Goal: Information Seeking & Learning: Learn about a topic

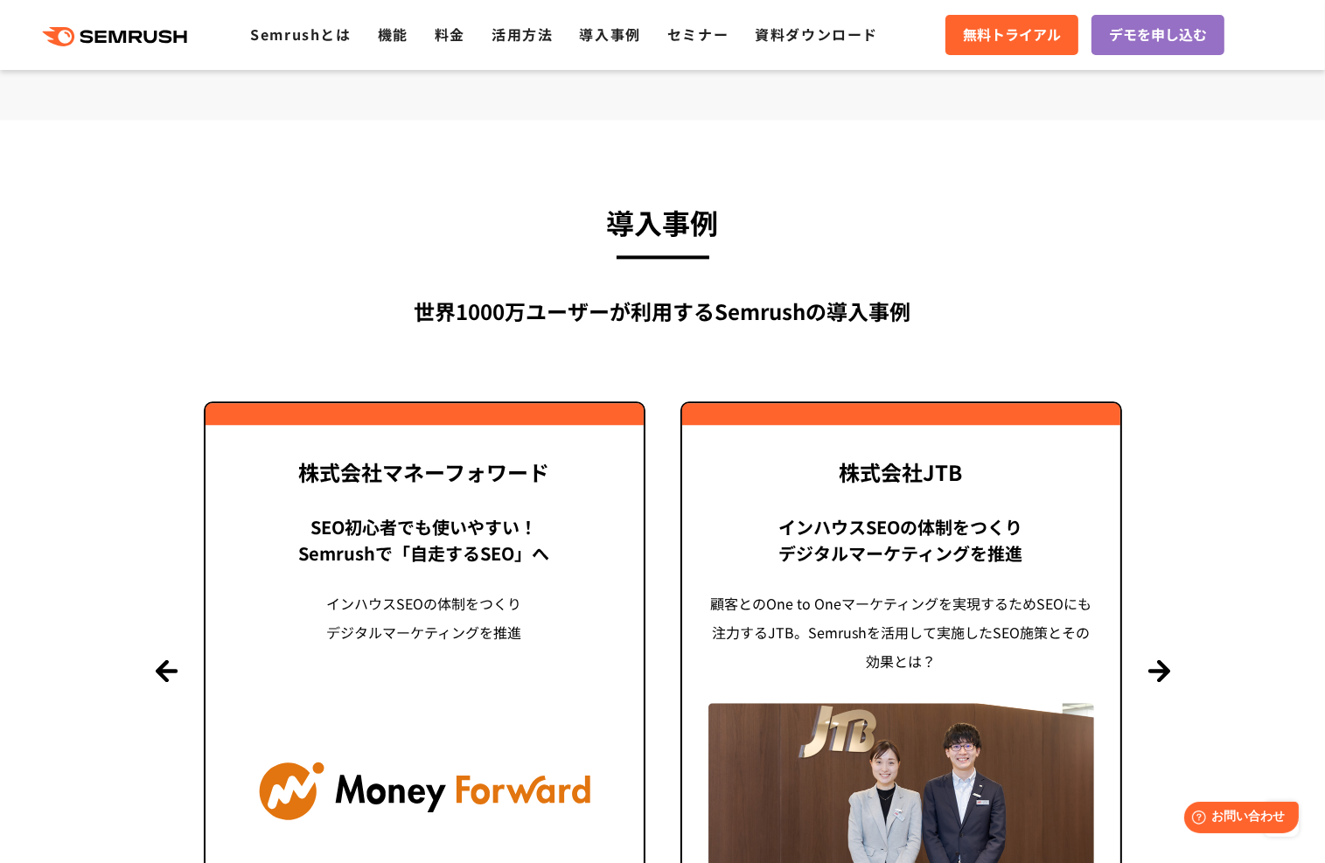
scroll to position [3936, 0]
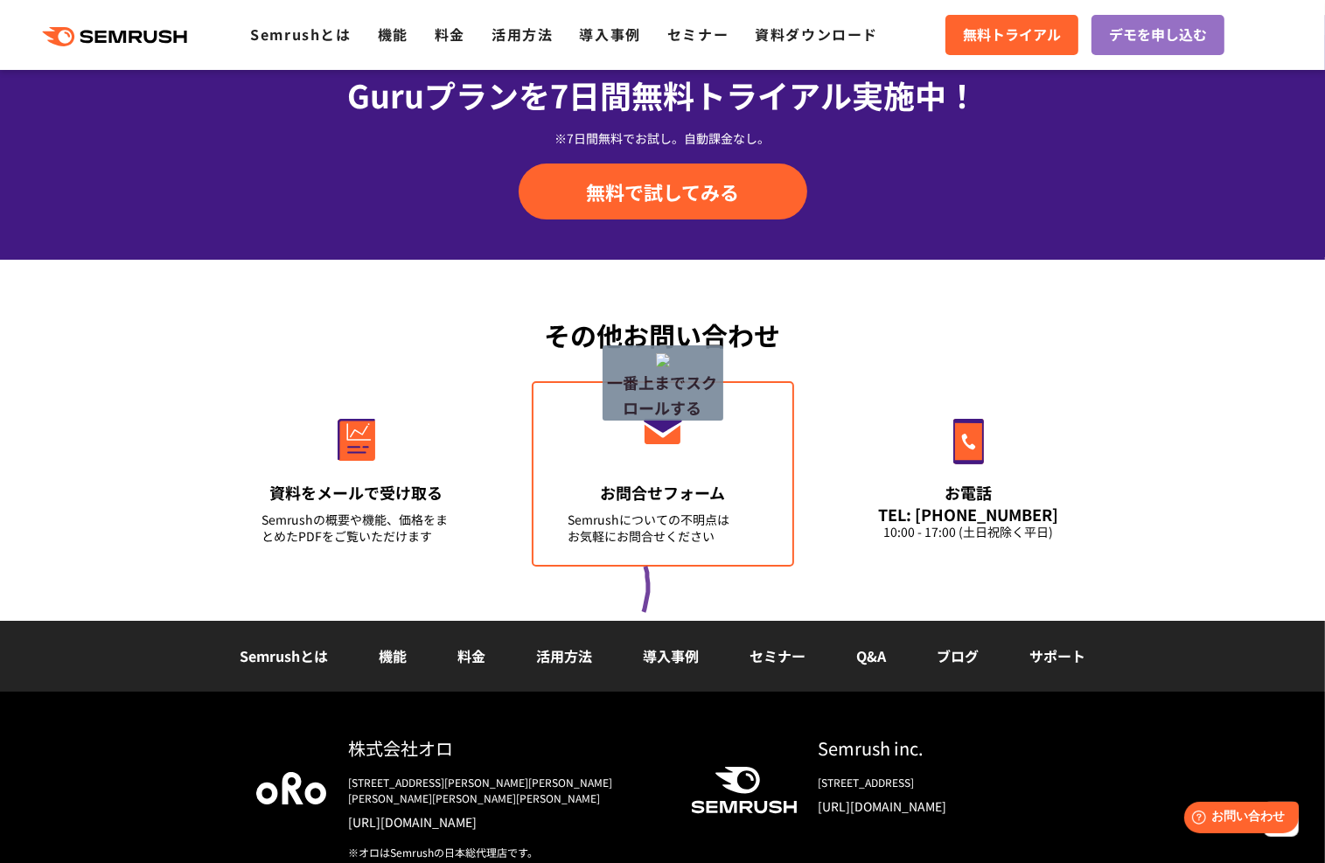
drag, startPoint x: 644, startPoint y: 612, endPoint x: 639, endPoint y: 545, distance: 67.6
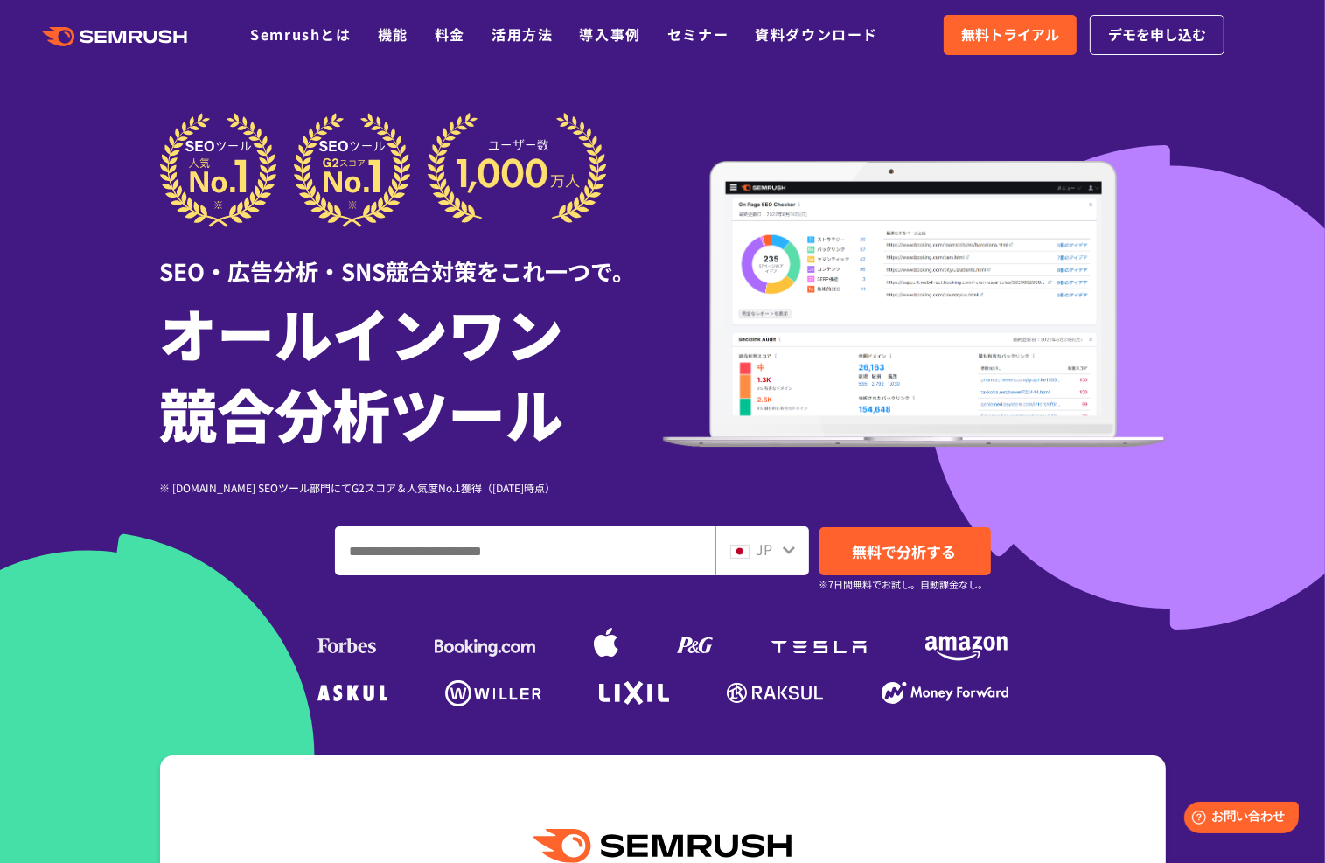
scroll to position [0, 0]
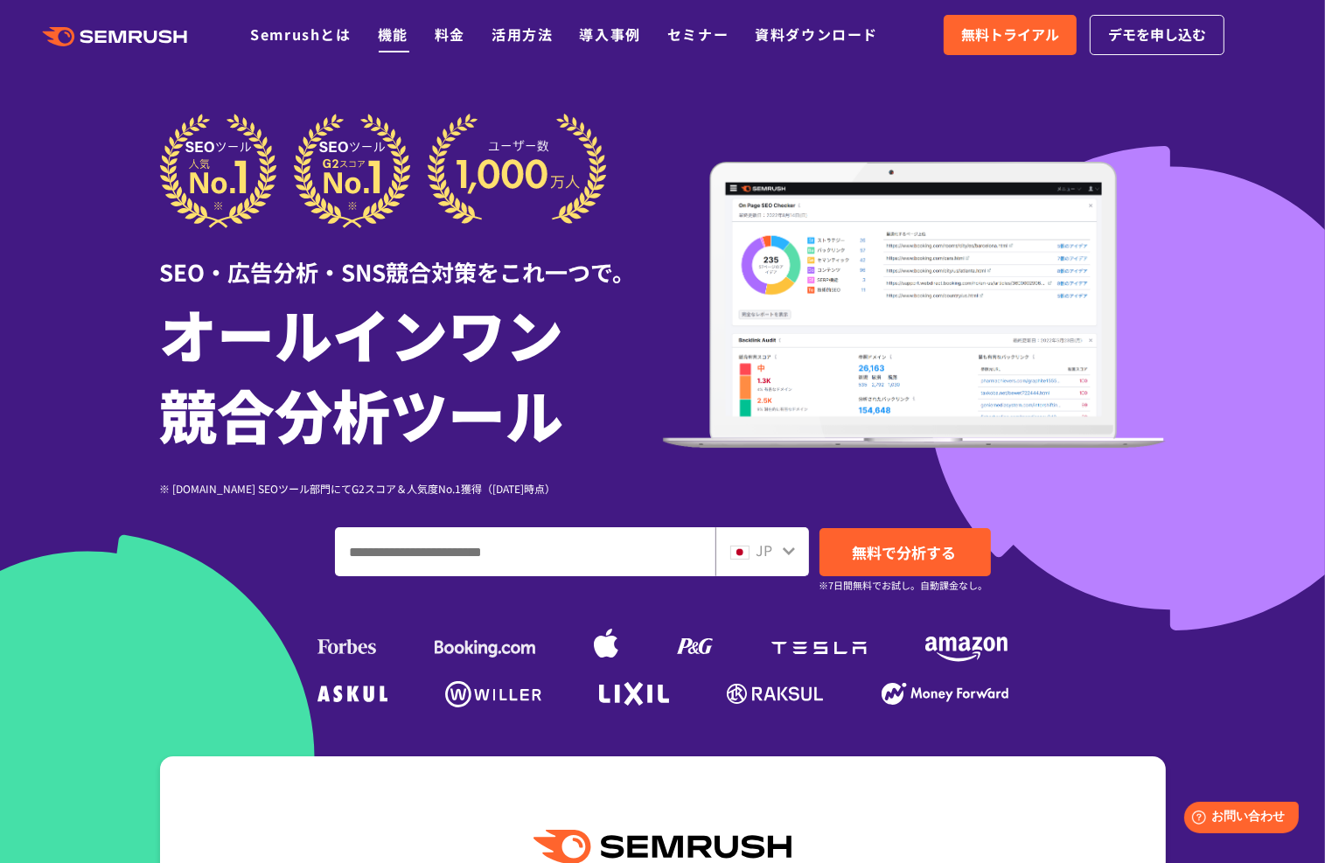
click at [399, 32] on link "機能" at bounding box center [393, 34] width 31 height 21
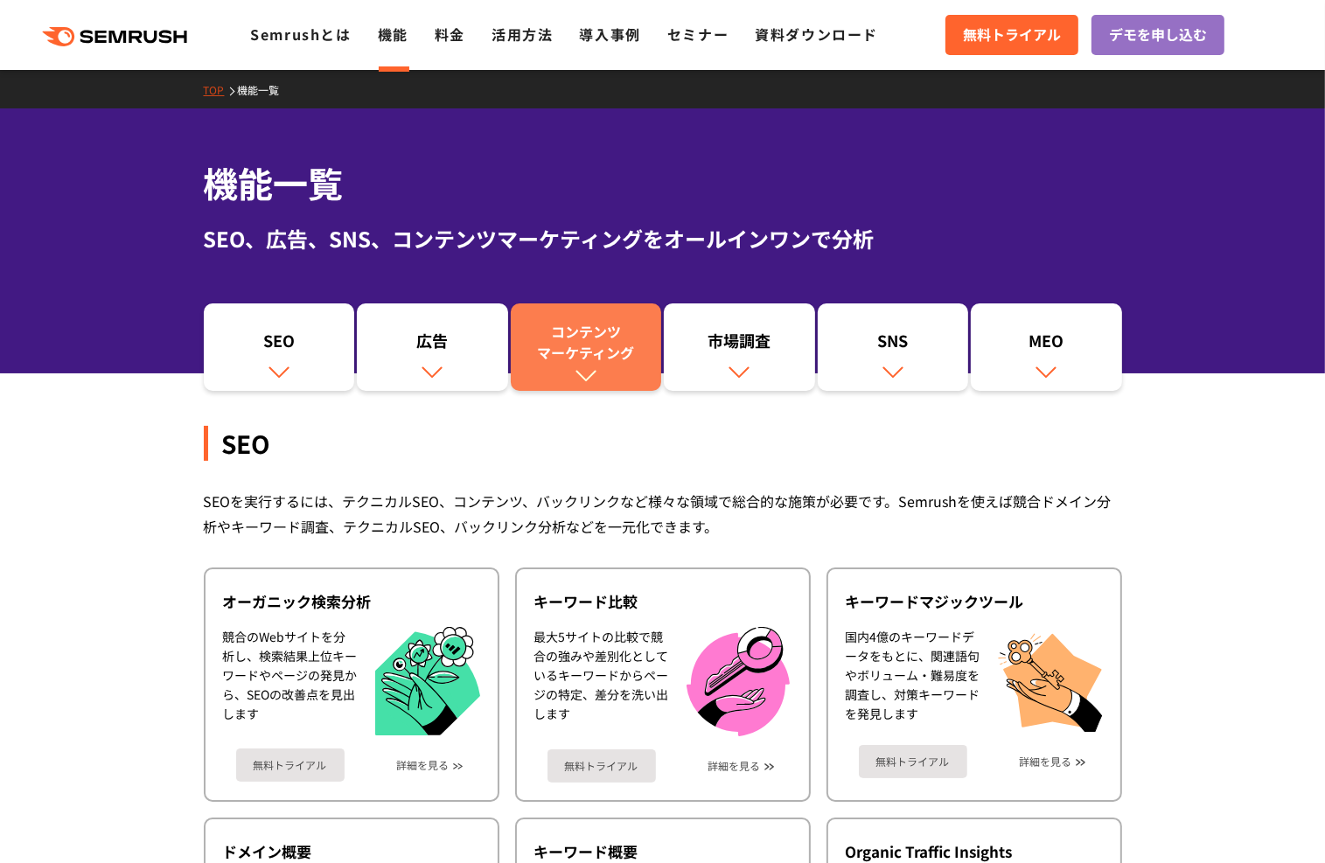
click at [573, 382] on link "コンテンツ マーケティング" at bounding box center [586, 347] width 151 height 87
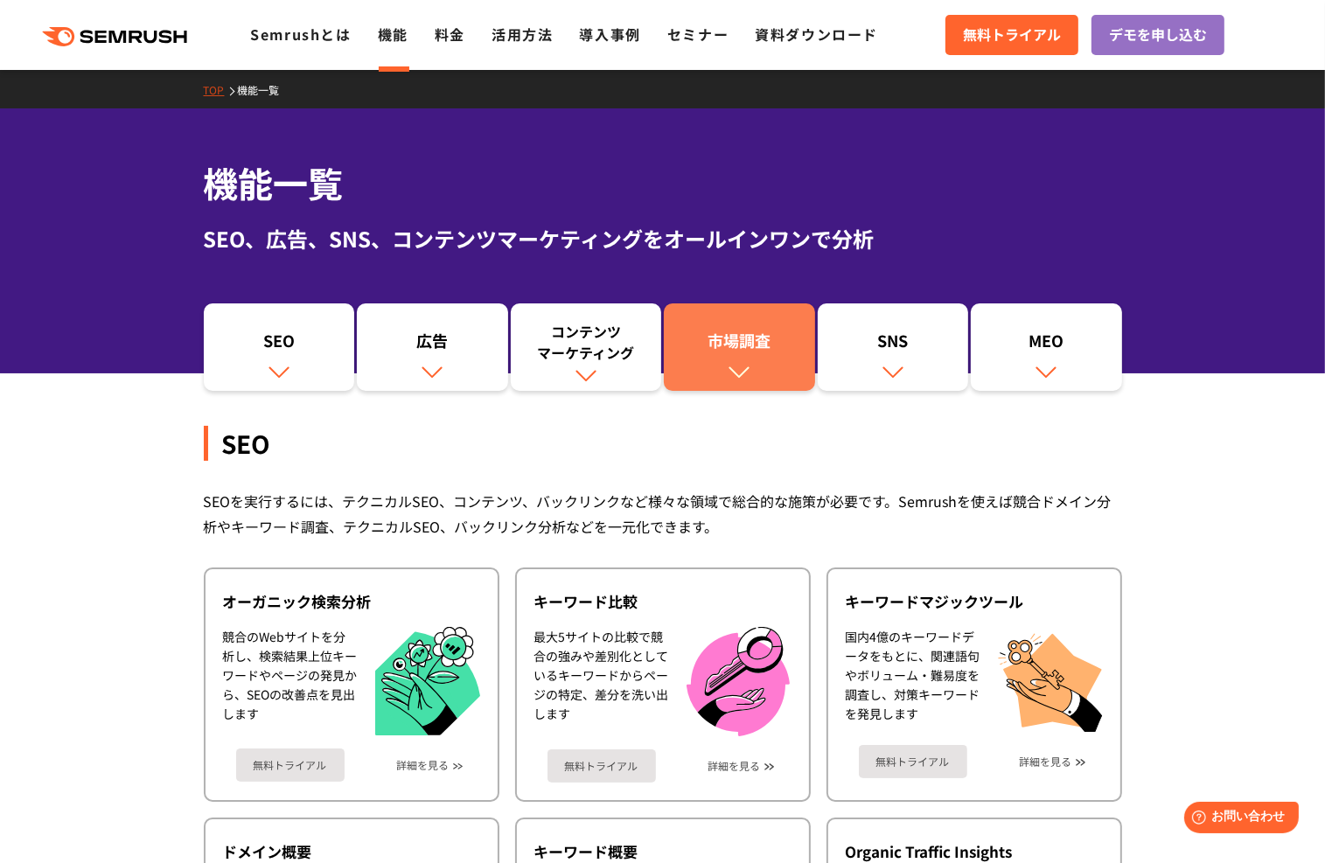
click at [768, 342] on div "市場調査" at bounding box center [740, 345] width 134 height 30
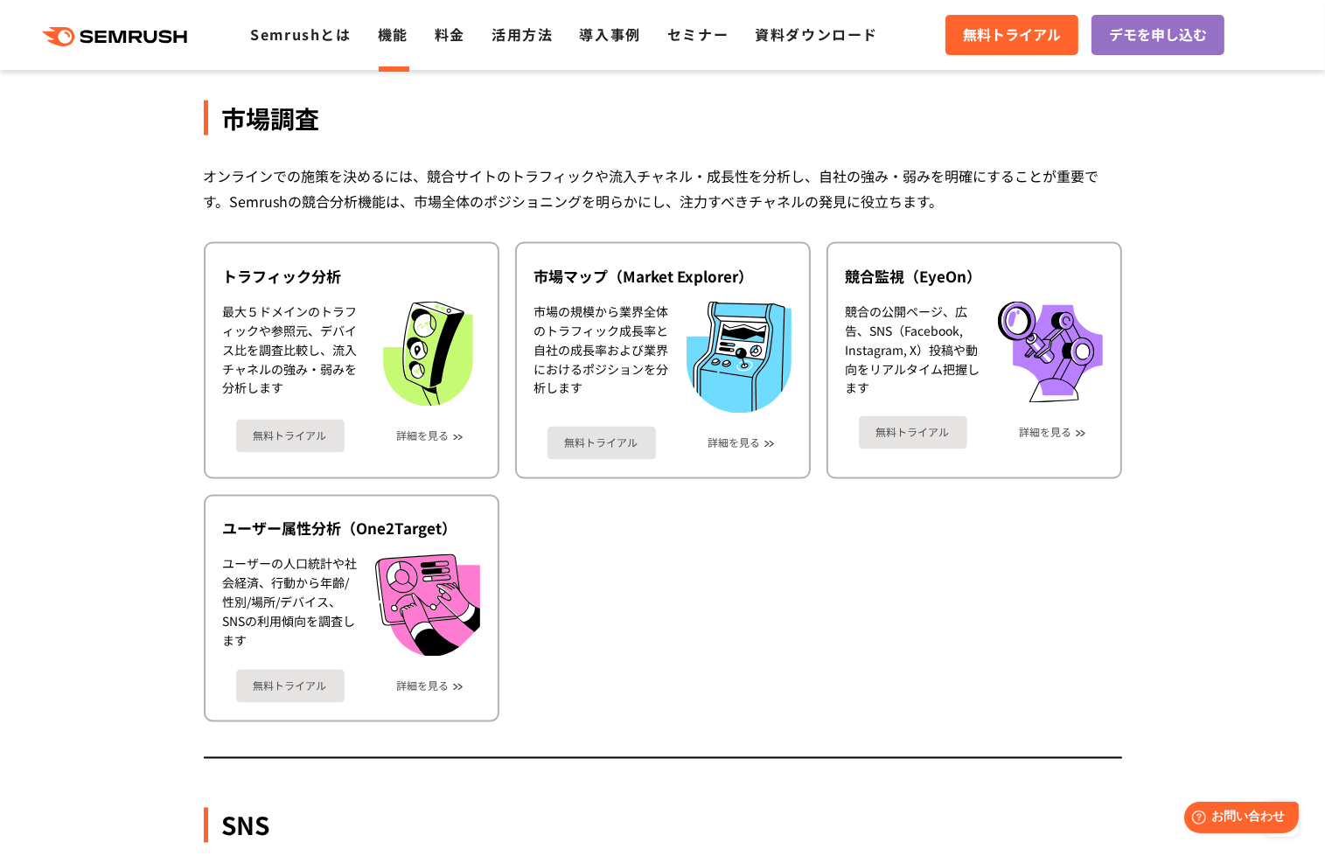
scroll to position [2943, 0]
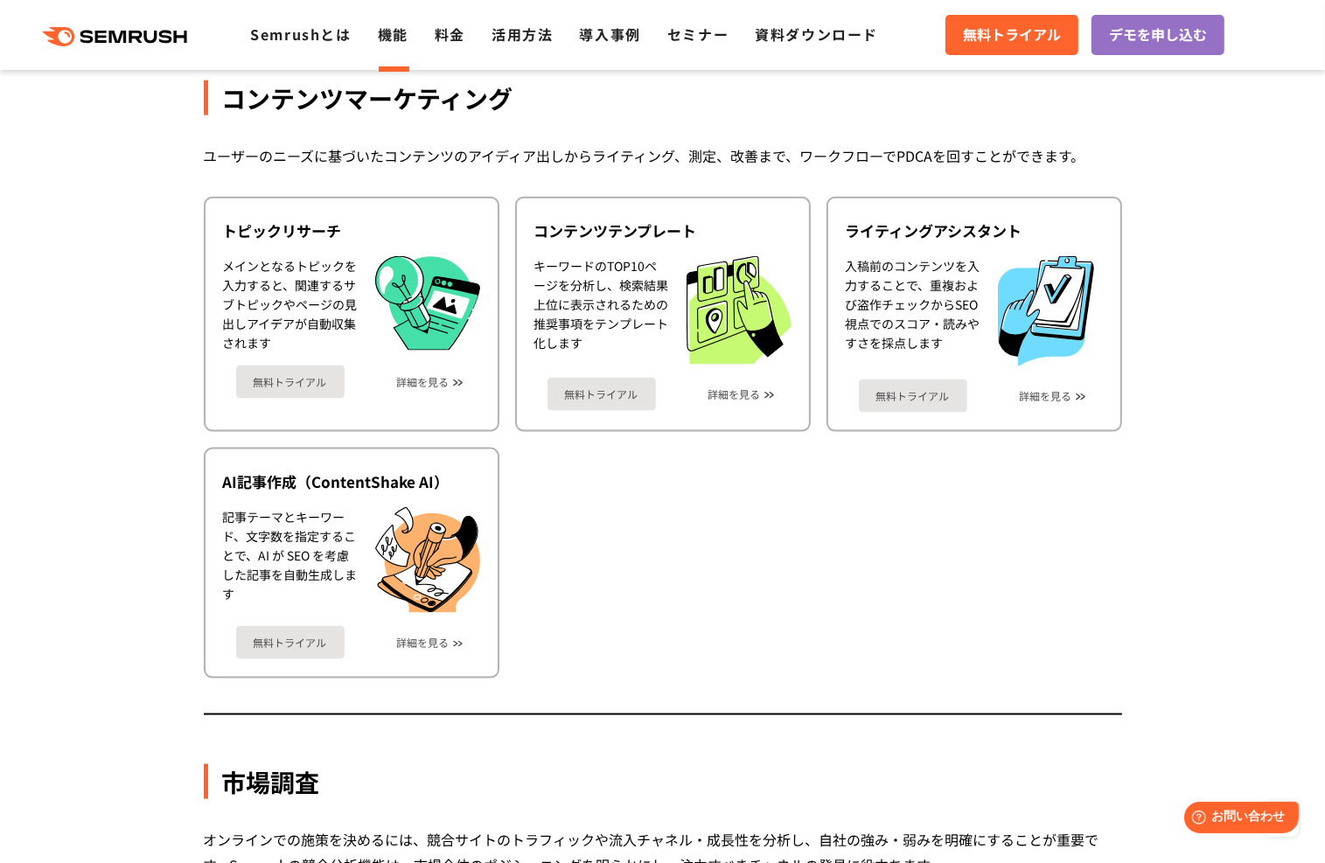
scroll to position [2261, 0]
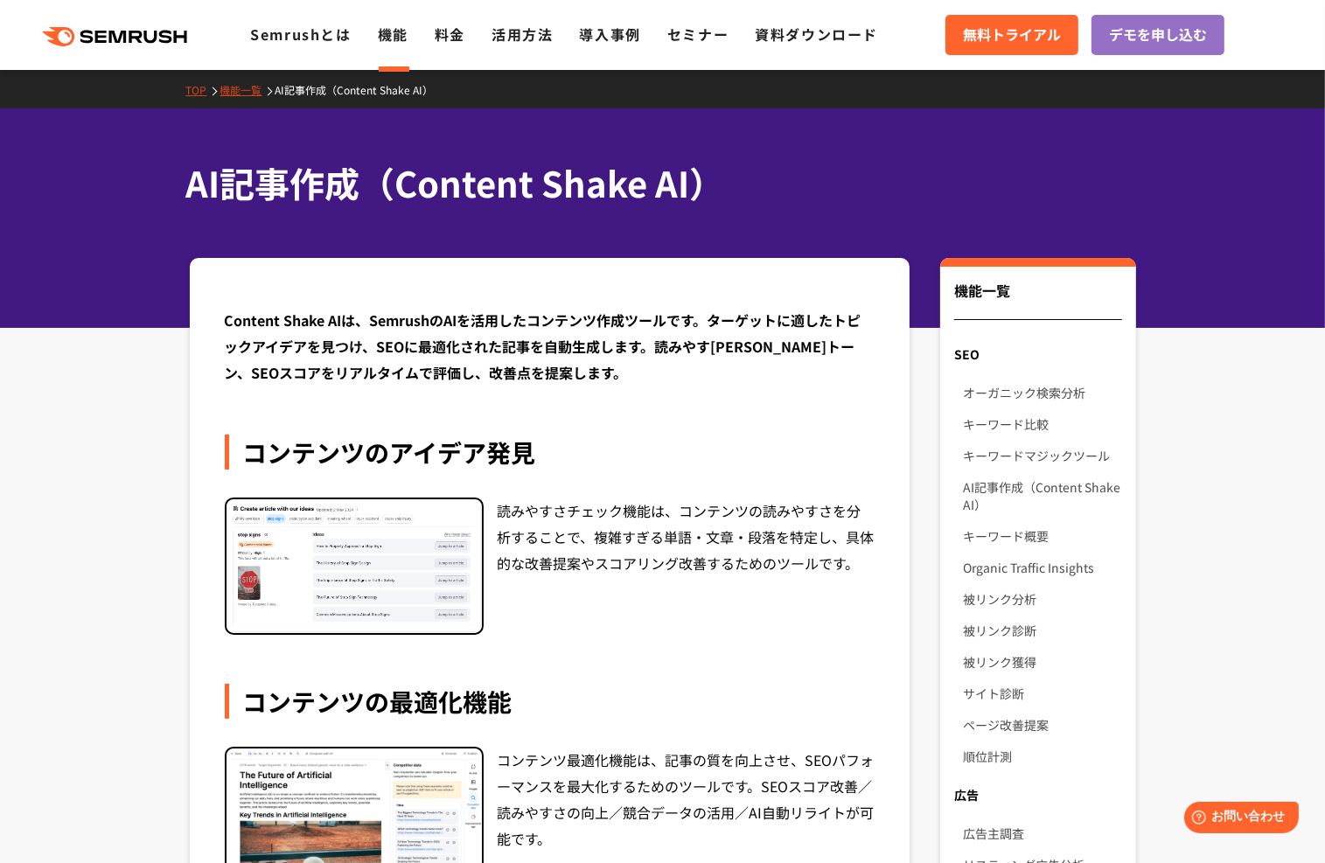
click at [238, 102] on div "TOP 機能一覧 AI記事作成（Content Shake AI）" at bounding box center [662, 89] width 1325 height 38
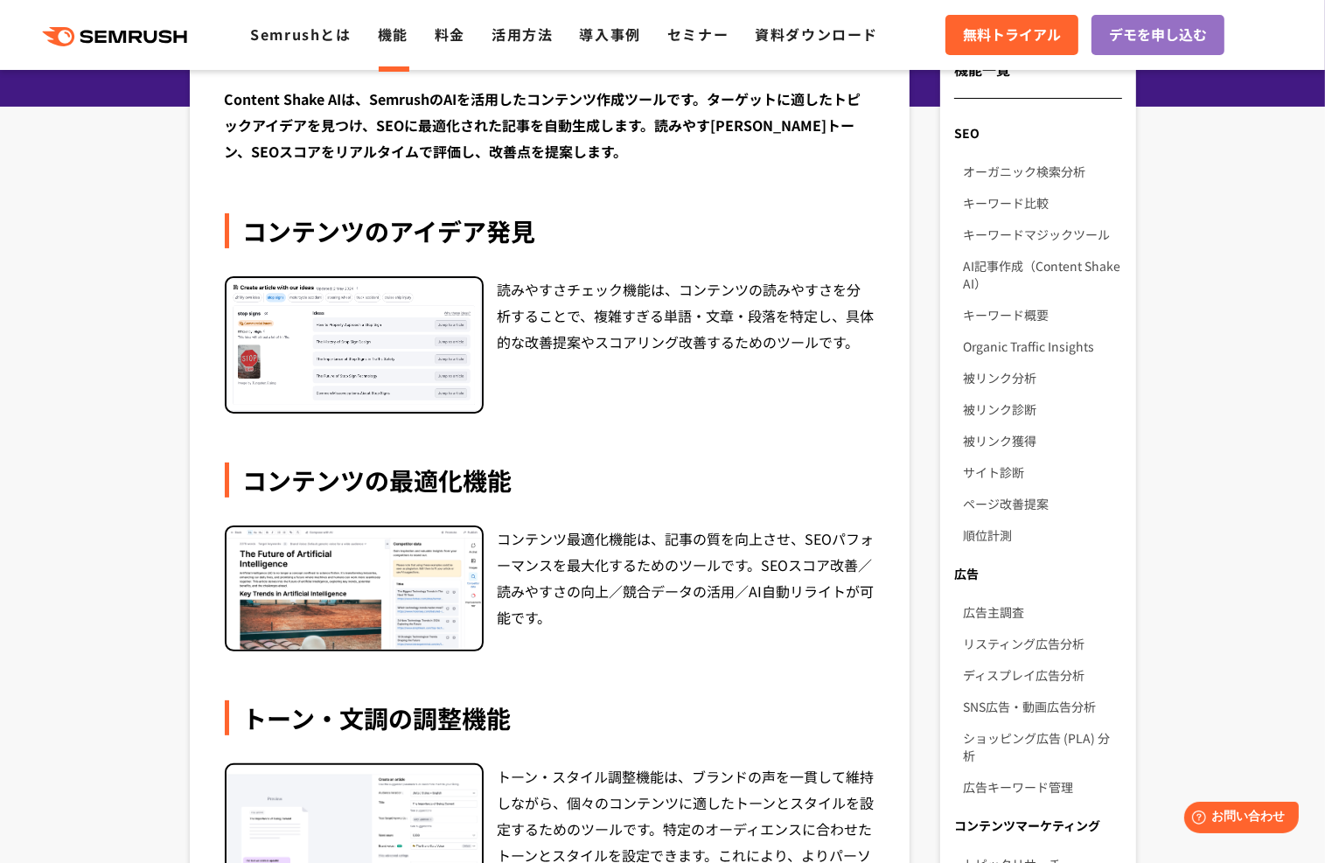
scroll to position [262, 0]
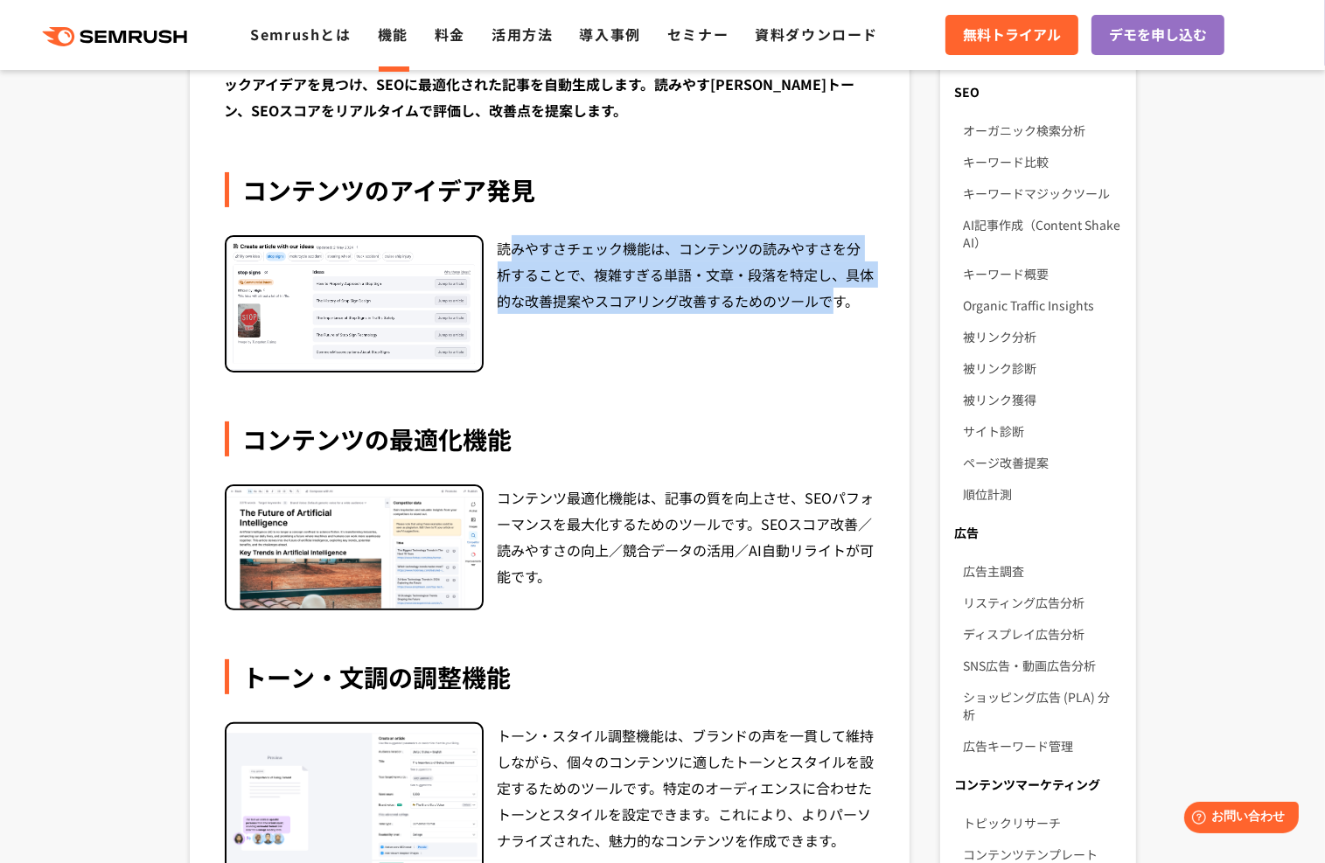
drag, startPoint x: 640, startPoint y: 283, endPoint x: 832, endPoint y: 334, distance: 198.4
click at [832, 334] on div "読みやすさチェック機能は、コンテンツの読みやすさを分析することで、複雑すぎる単語・文章・段落を特定し、具体的な改善提案やスコアリング改善するためのツールです。" at bounding box center [687, 303] width 378 height 137
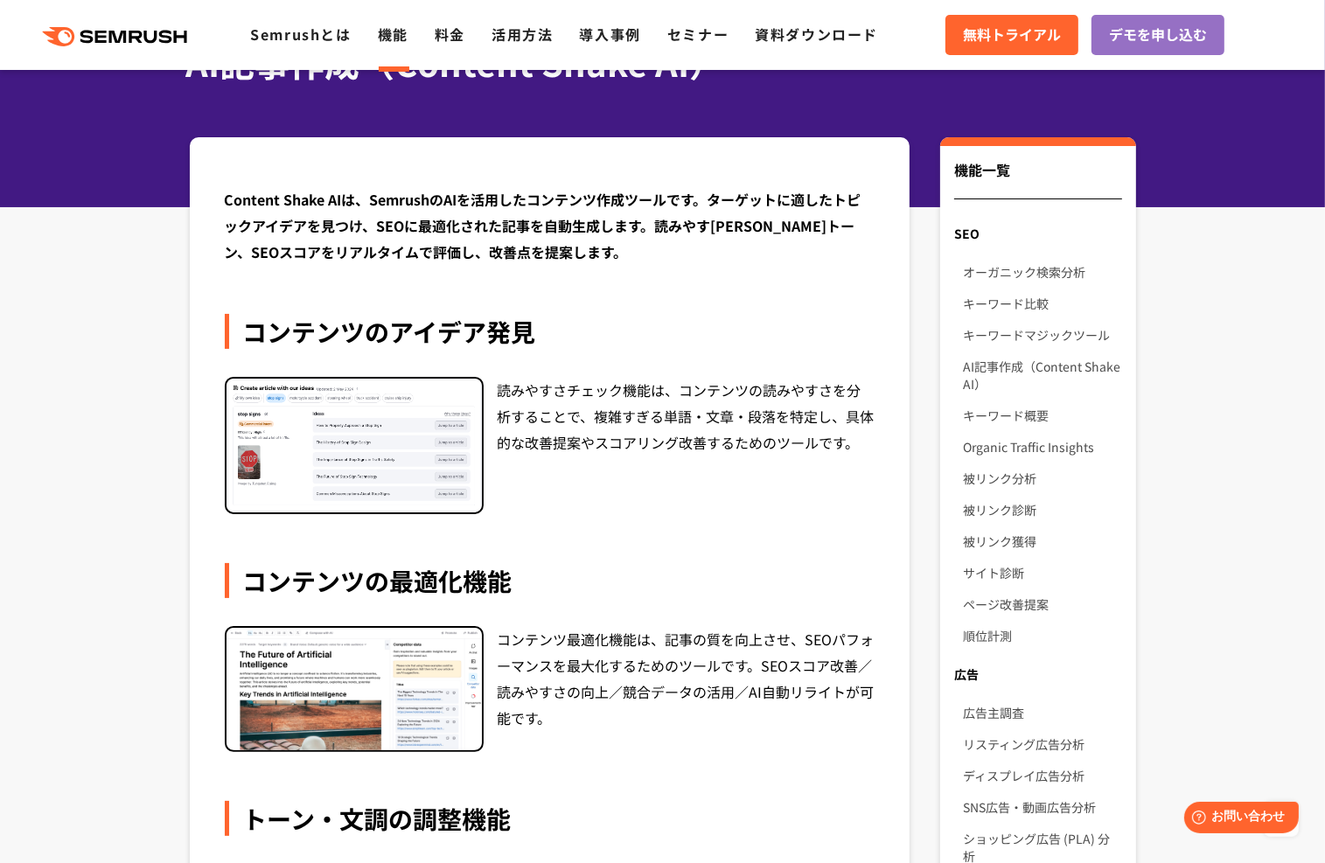
scroll to position [0, 0]
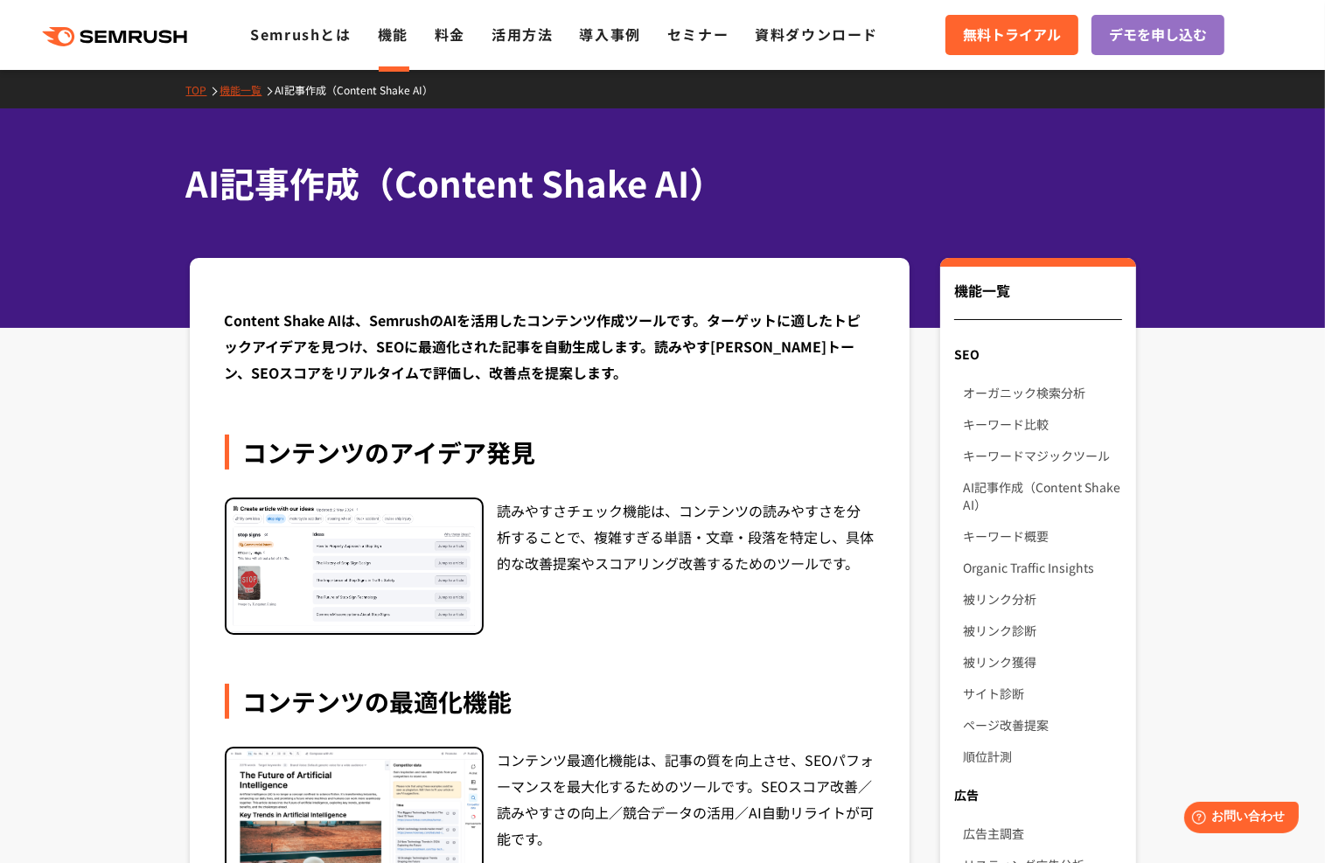
click at [415, 41] on ul "Semrushとは 機能 料金 活用方法 導入事例 セミナー 資料ダウンロード" at bounding box center [577, 35] width 654 height 23
click at [238, 87] on link "機能一覧" at bounding box center [247, 89] width 55 height 15
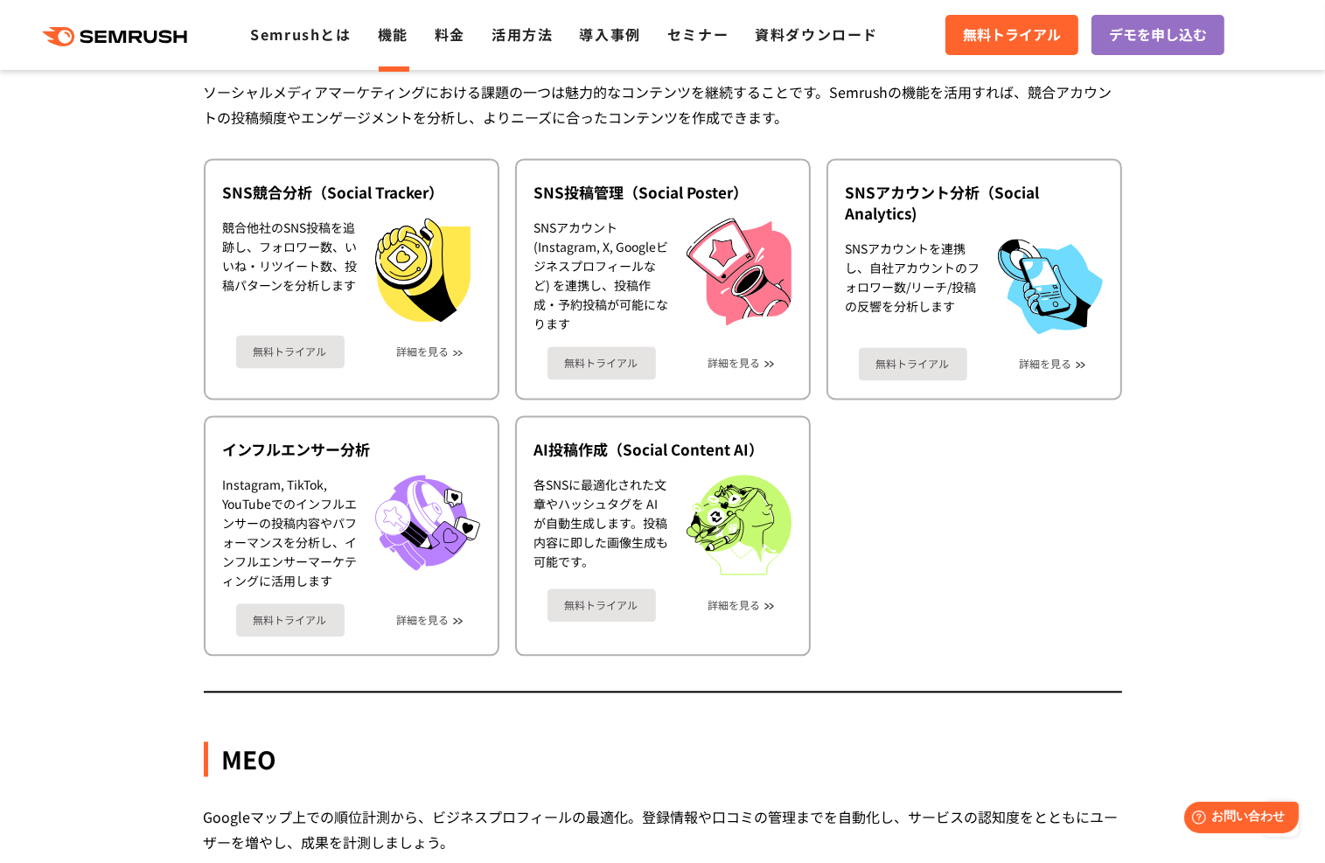
scroll to position [4264, 0]
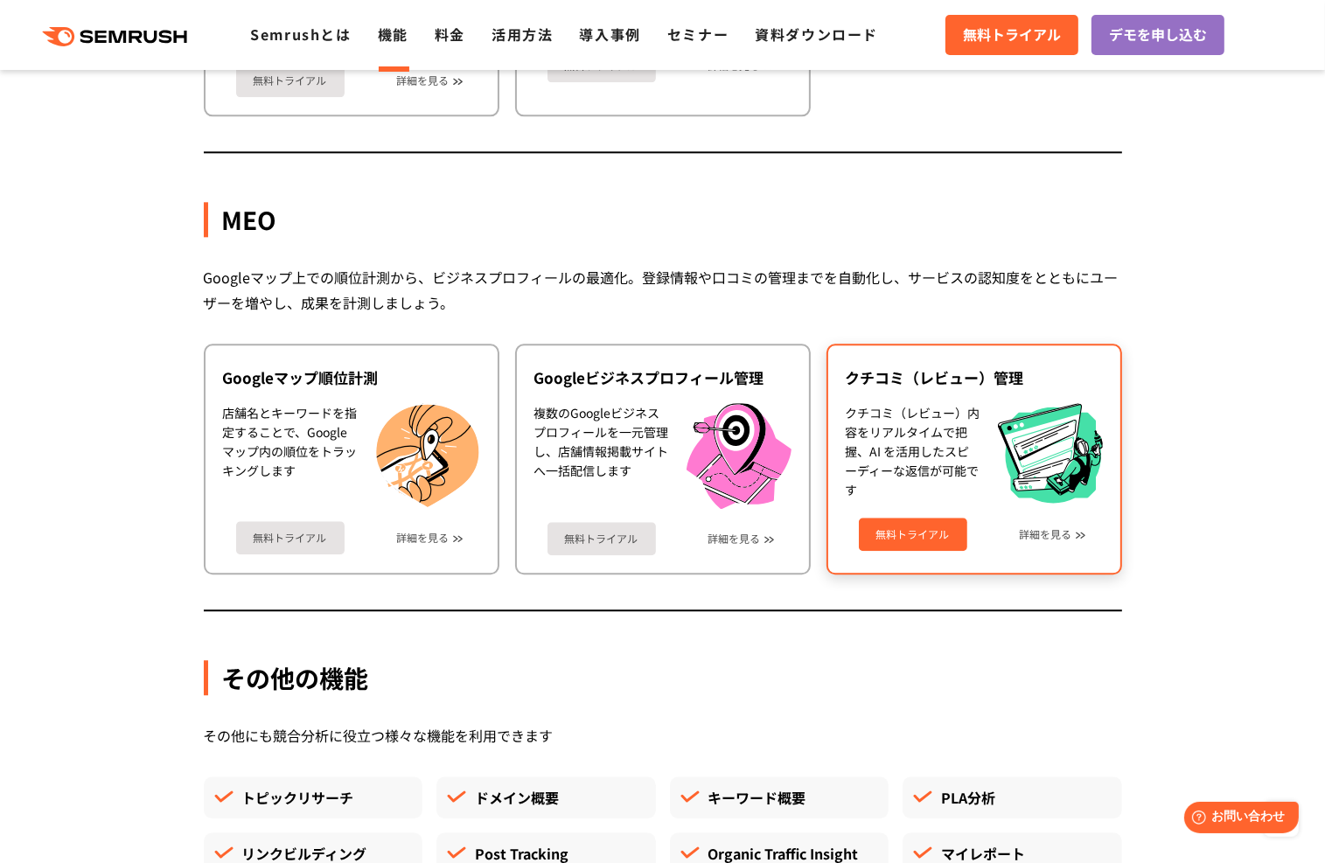
click at [1076, 505] on div "無料トライアル 詳細を見る" at bounding box center [974, 528] width 257 height 46
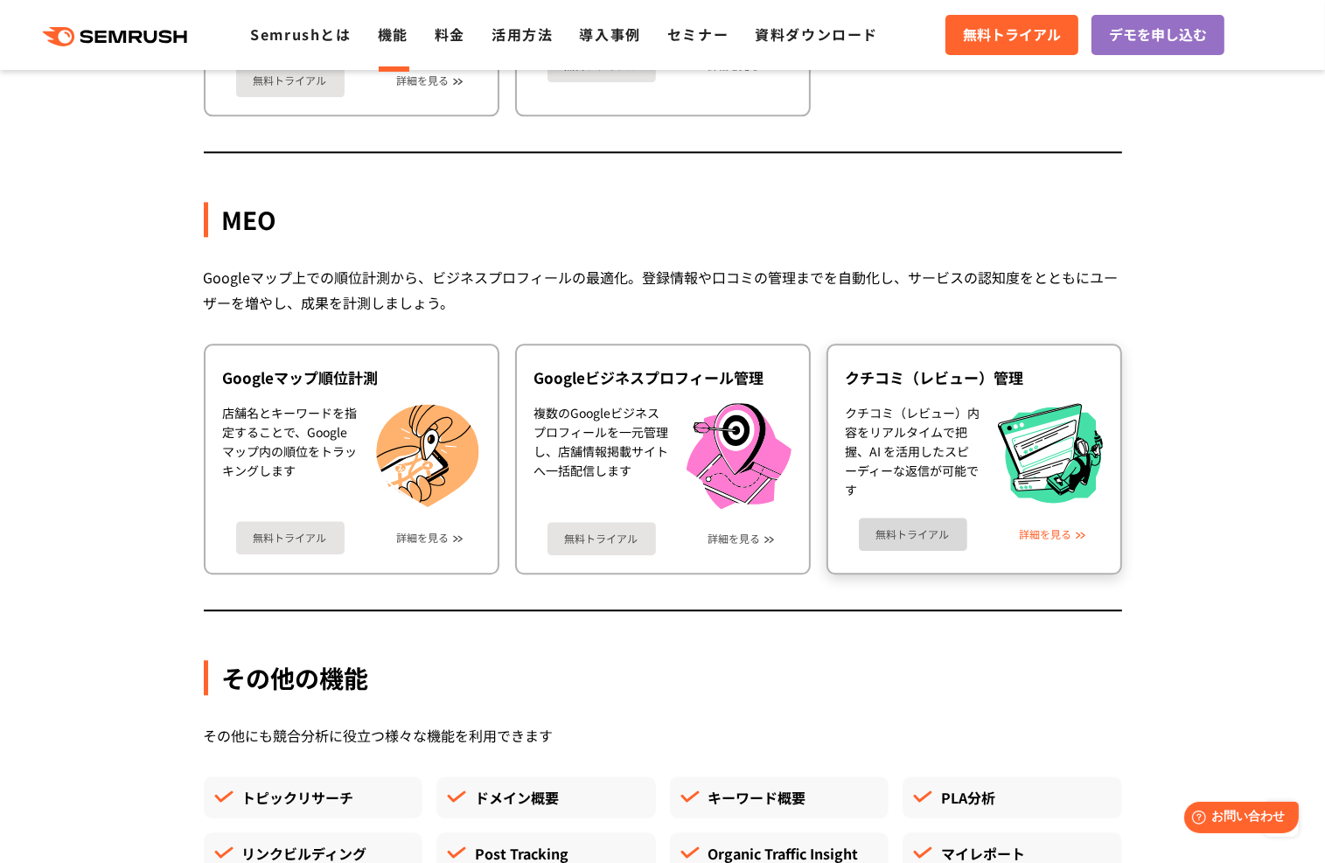
click at [1041, 528] on link "詳細を見る" at bounding box center [1046, 534] width 52 height 12
